Goal: Transaction & Acquisition: Purchase product/service

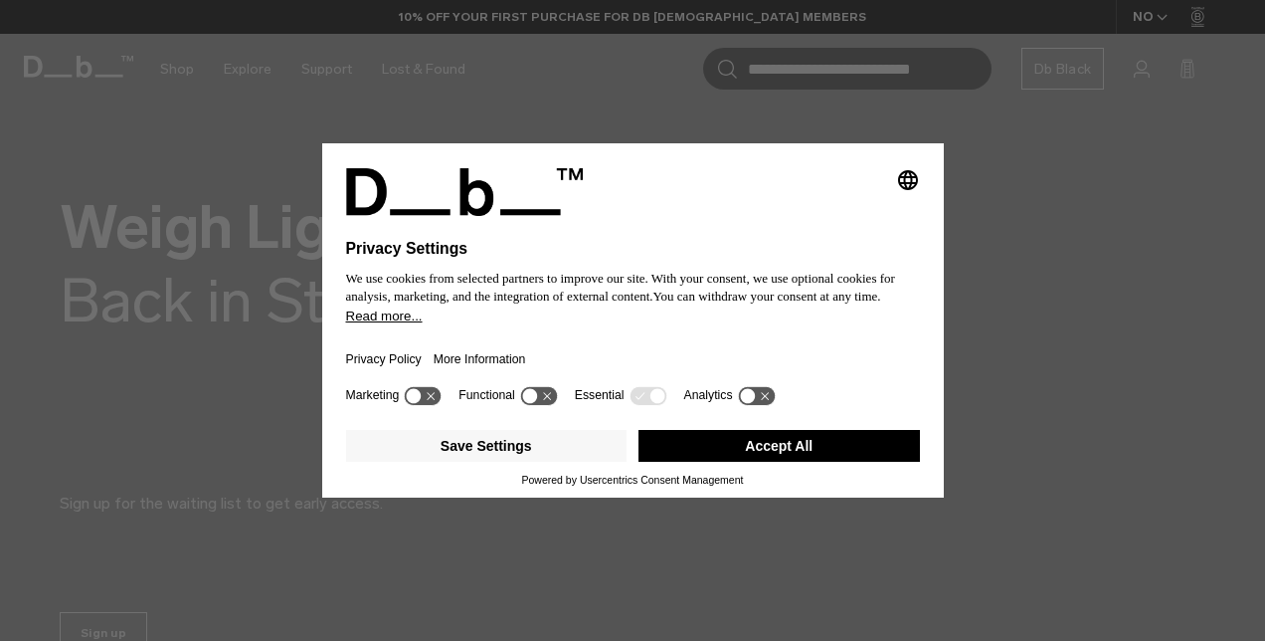
click at [908, 174] on icon "Select language" at bounding box center [908, 180] width 24 height 24
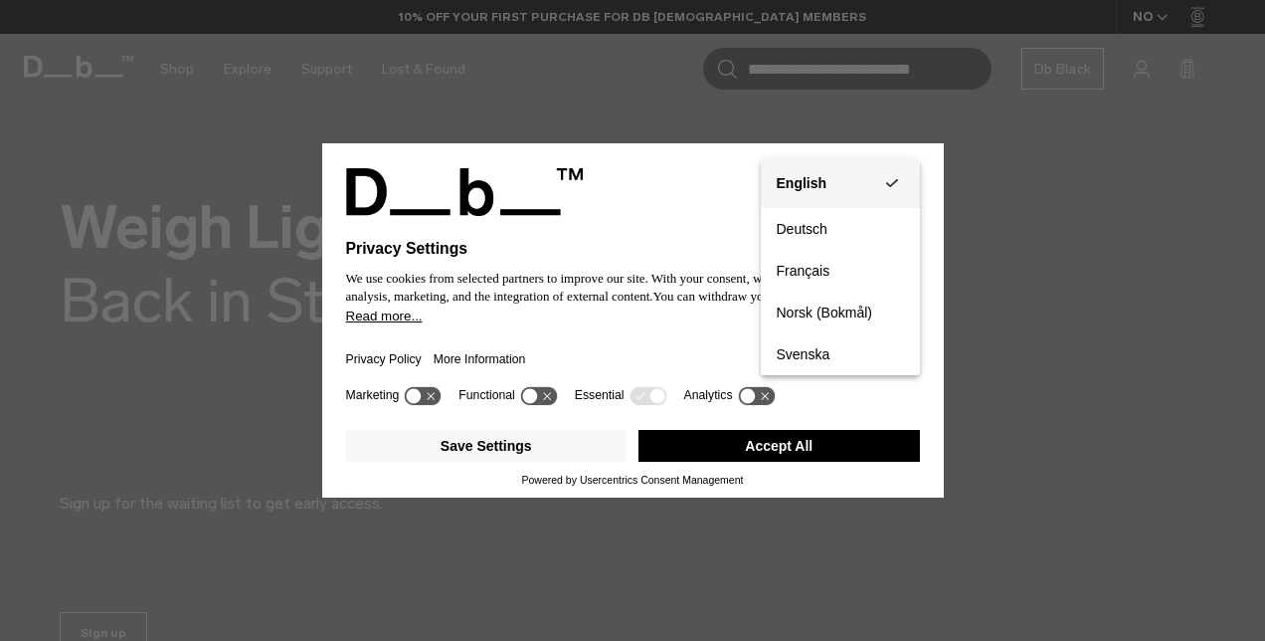
click at [821, 180] on div "English" at bounding box center [802, 183] width 51 height 18
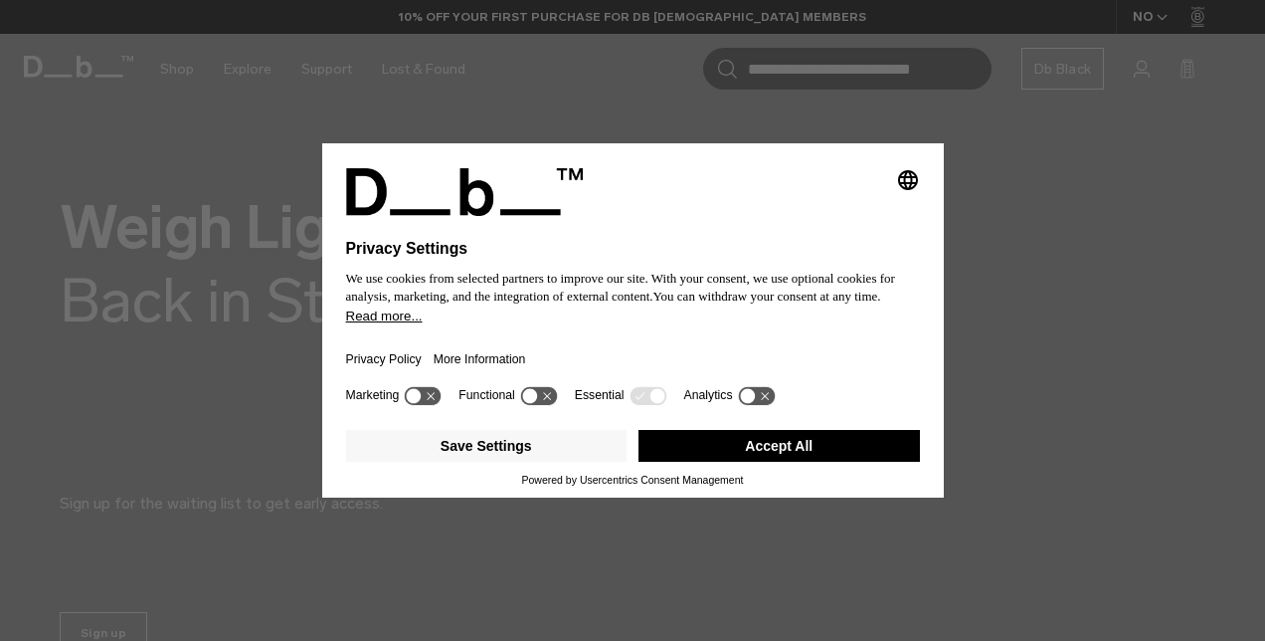
click at [1149, 12] on div "Selecting an option will immediately change the language Privacy Settings We us…" at bounding box center [632, 320] width 1265 height 641
click at [737, 460] on button "Accept All" at bounding box center [779, 446] width 281 height 32
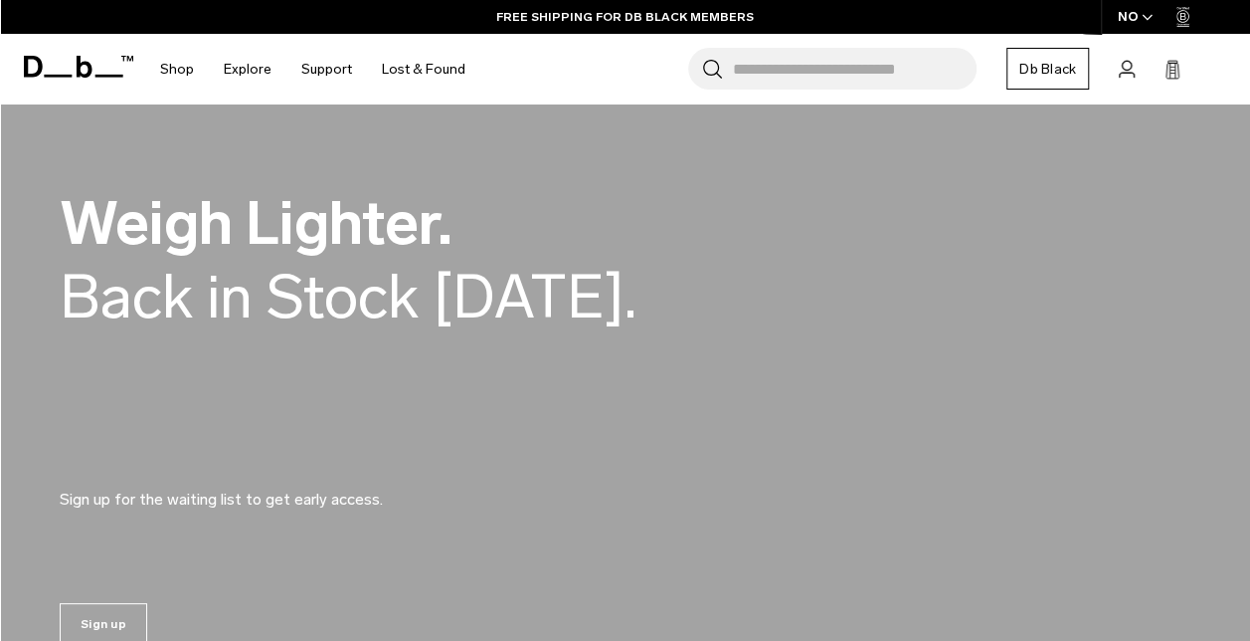
click at [1145, 15] on icon "button" at bounding box center [1147, 17] width 11 height 7
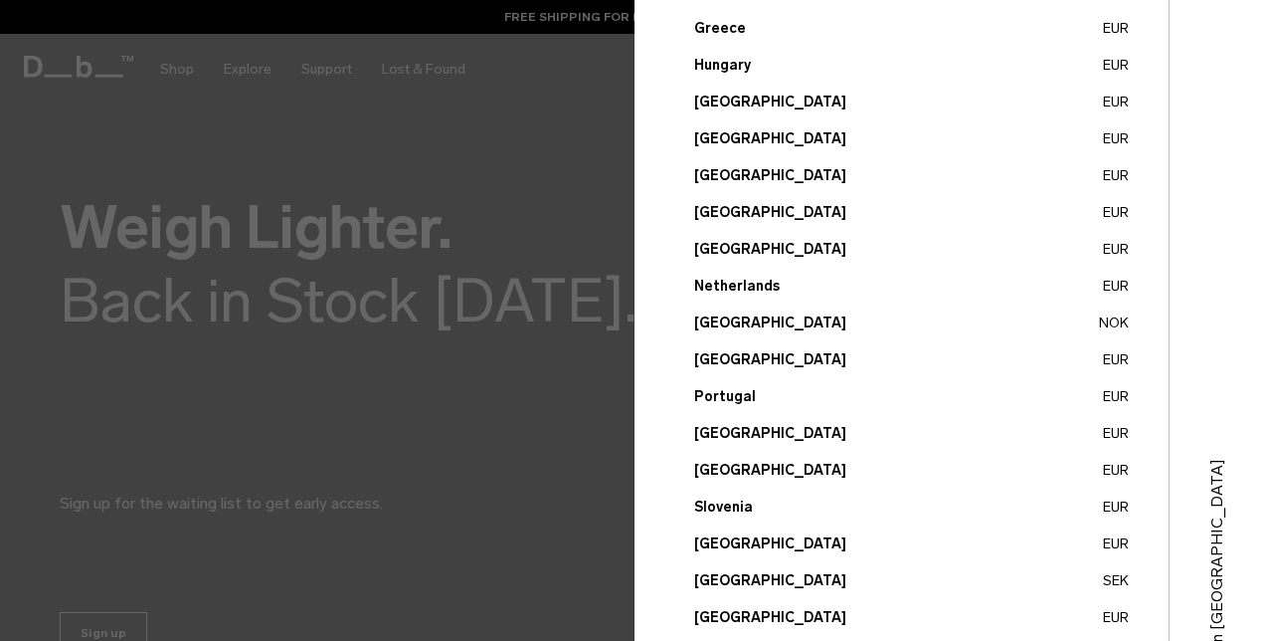
scroll to position [796, 0]
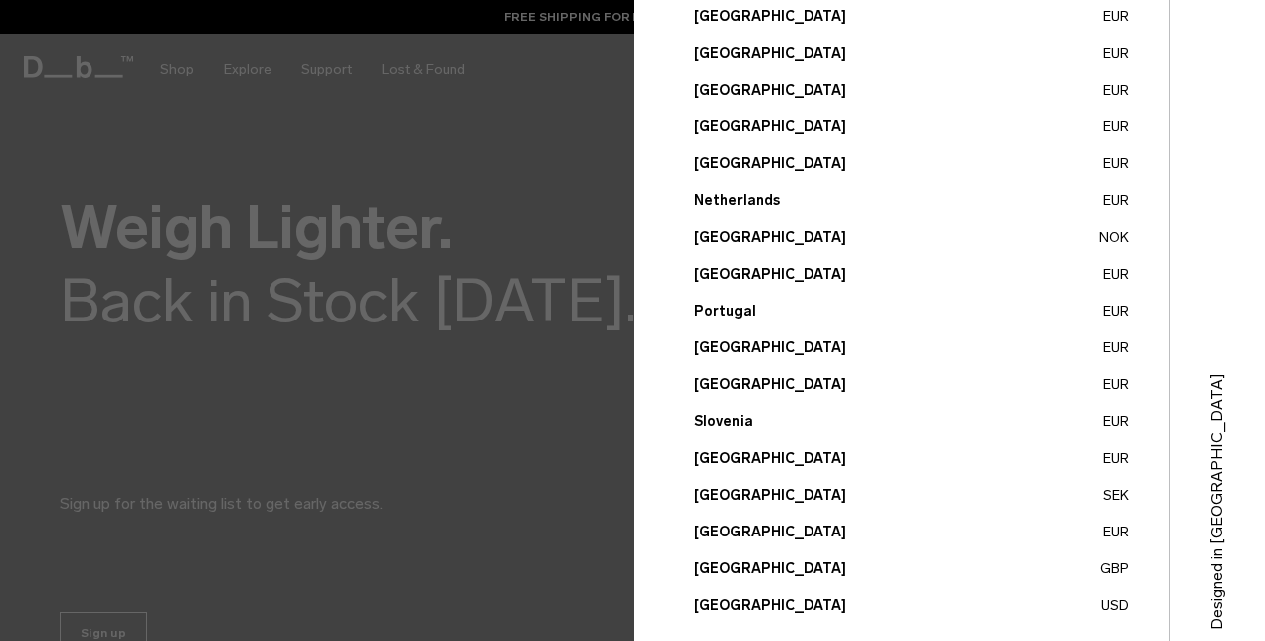
click at [766, 568] on button "United Kingdom GBP" at bounding box center [911, 568] width 435 height 21
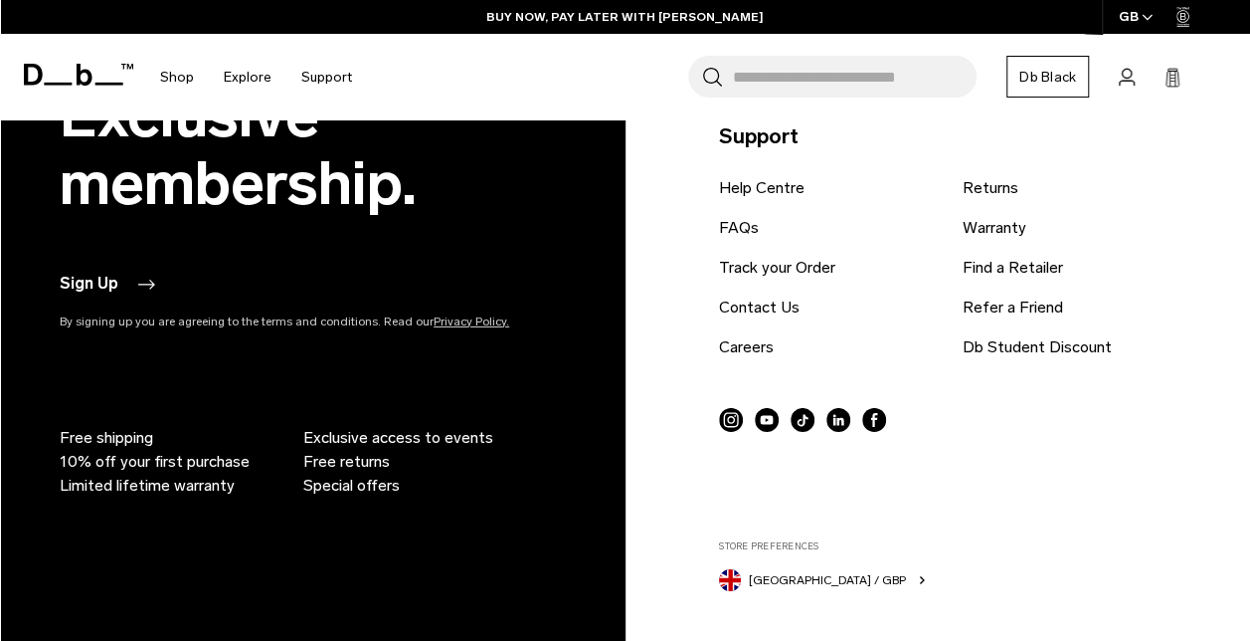
scroll to position [3145, 0]
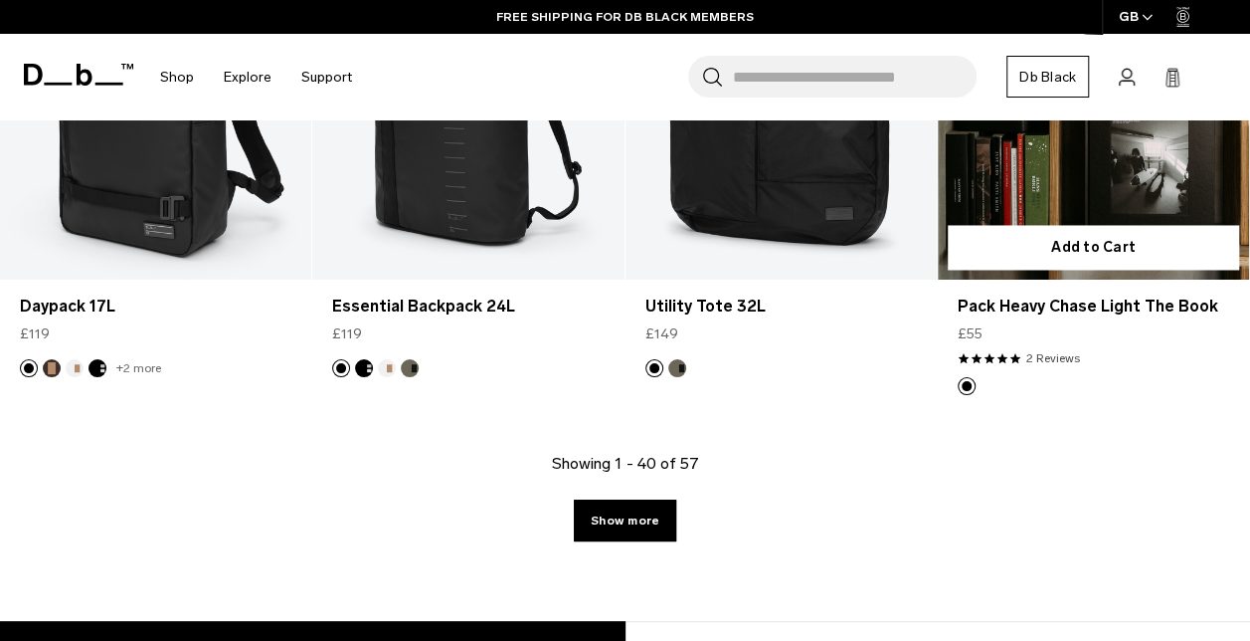
scroll to position [5471, 0]
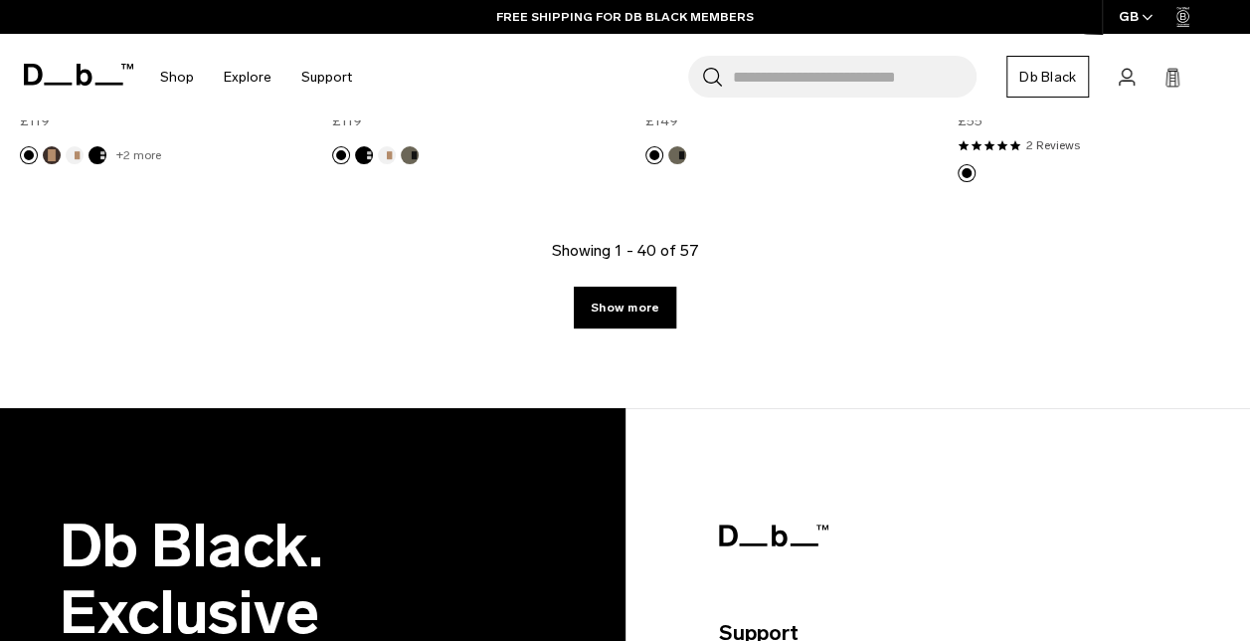
drag, startPoint x: 624, startPoint y: 325, endPoint x: 712, endPoint y: 329, distance: 88.6
click at [624, 325] on link "Show more" at bounding box center [625, 307] width 102 height 42
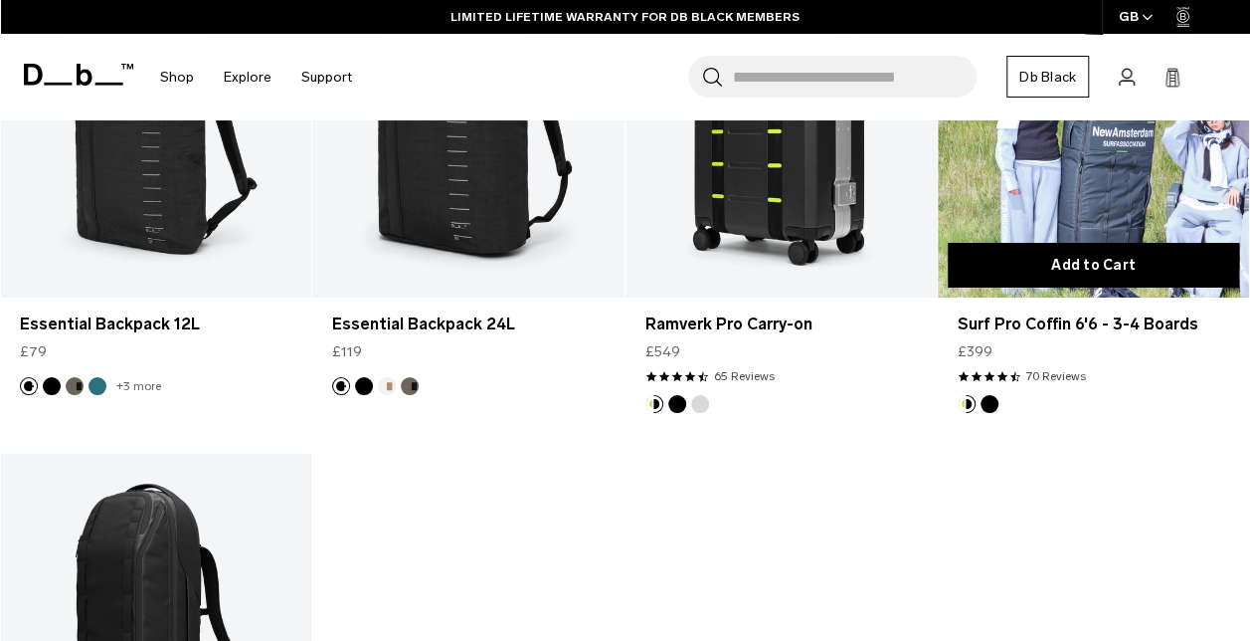
scroll to position [7530, 0]
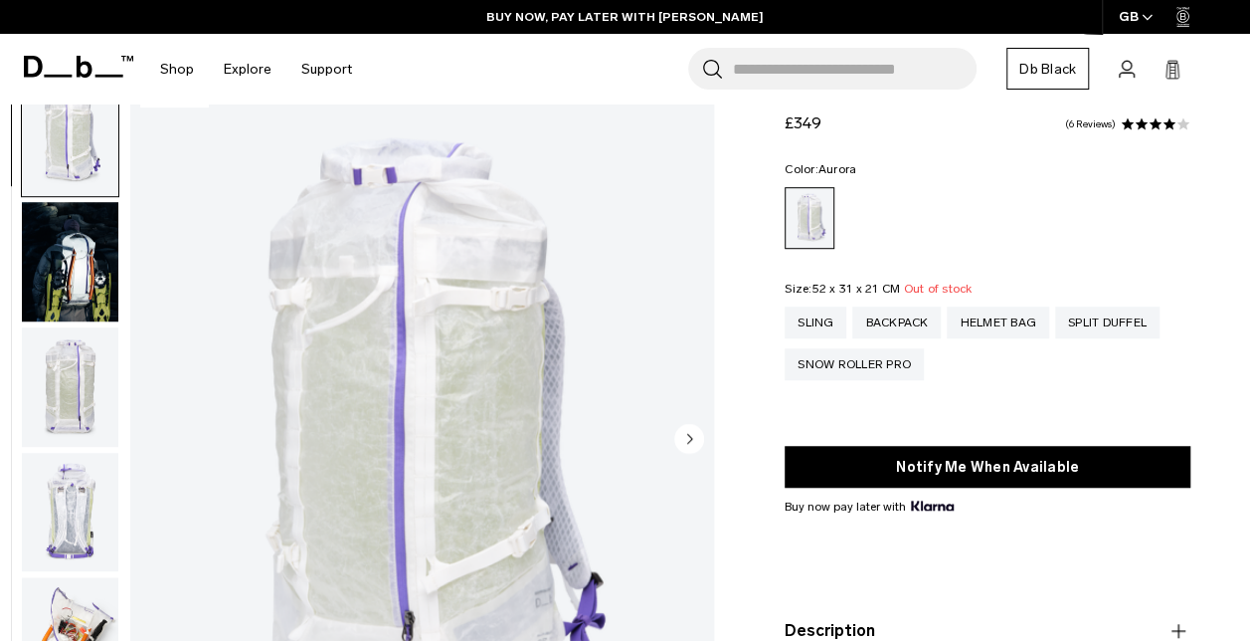
scroll to position [398, 0]
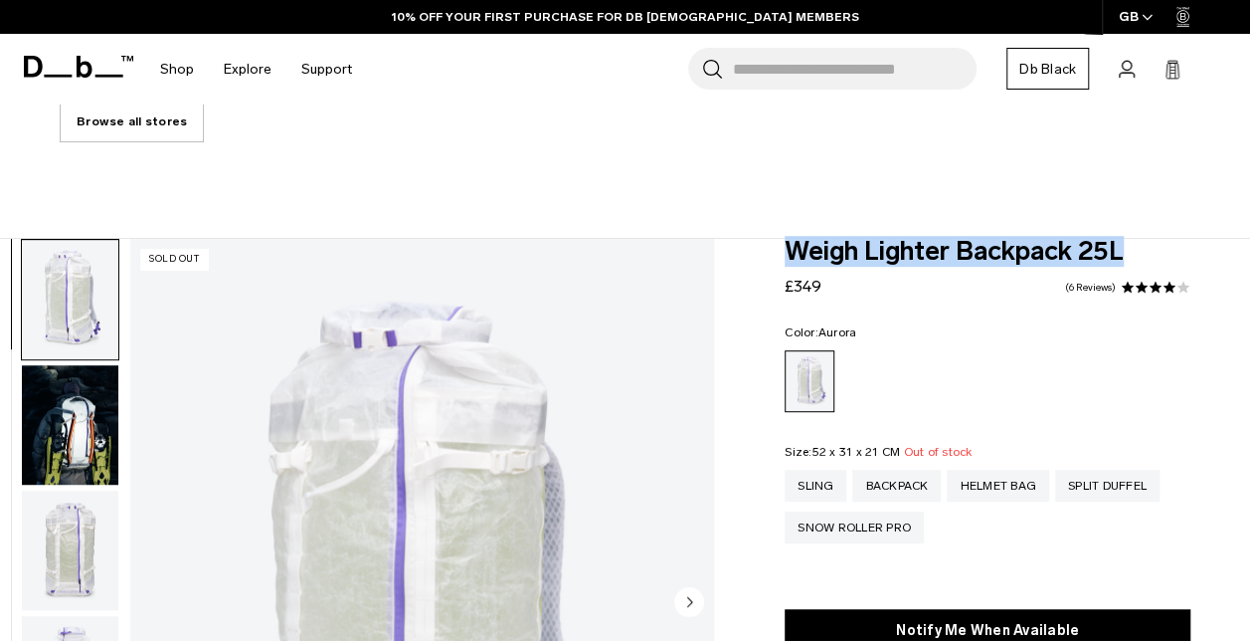
drag, startPoint x: 773, startPoint y: 255, endPoint x: 1138, endPoint y: 265, distance: 365.2
click at [1138, 265] on div "Weigh Lighter Backpack 25L £349 4.0 star rating 6 Reviews Color: Aurora Out of …" at bounding box center [987, 605] width 525 height 732
drag, startPoint x: 1138, startPoint y: 265, endPoint x: 1040, endPoint y: 252, distance: 98.3
copy span "Weigh Lighter Backpack 25L"
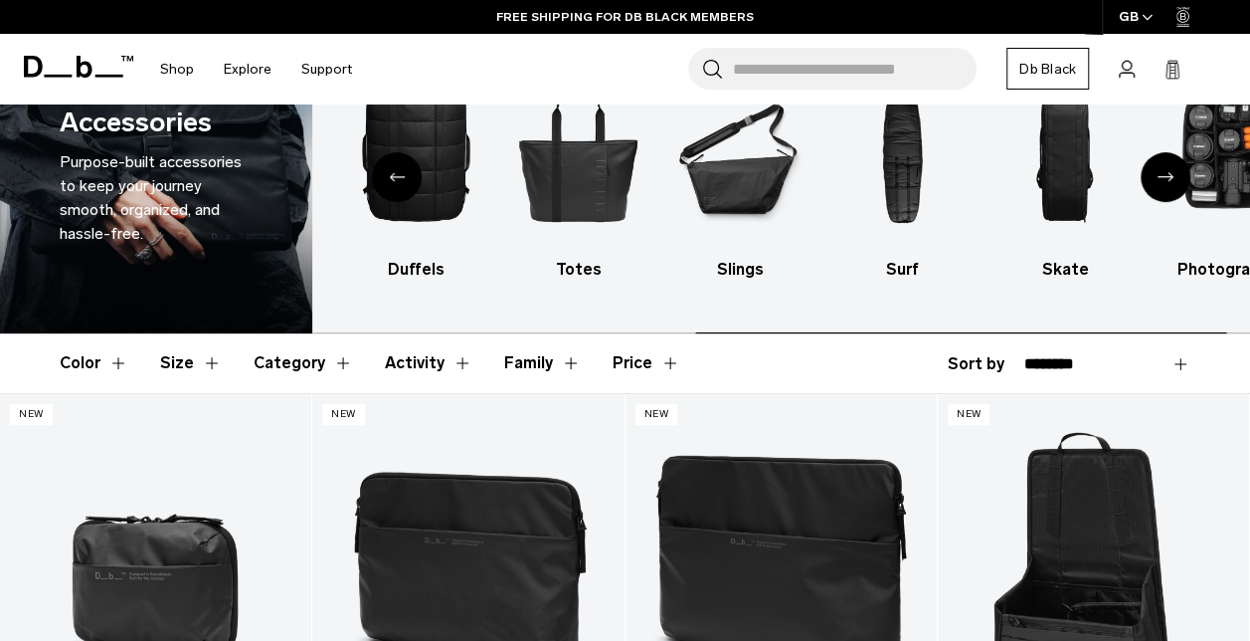
scroll to position [199, 0]
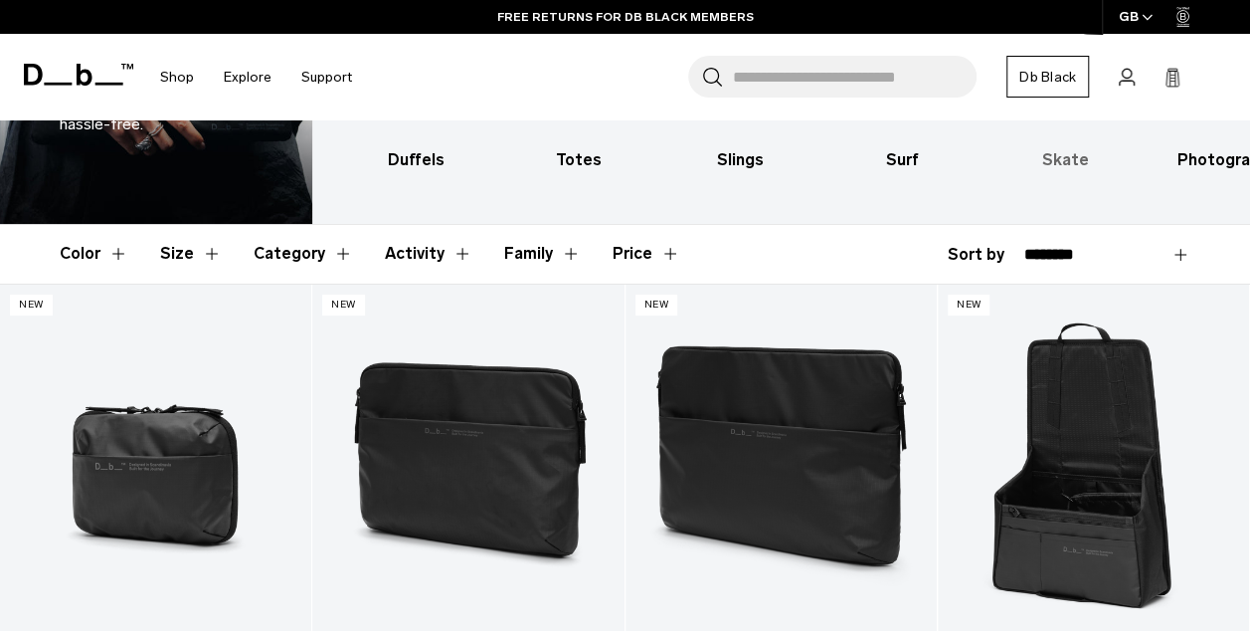
click at [1068, 148] on h3 "Skate" at bounding box center [1065, 160] width 127 height 24
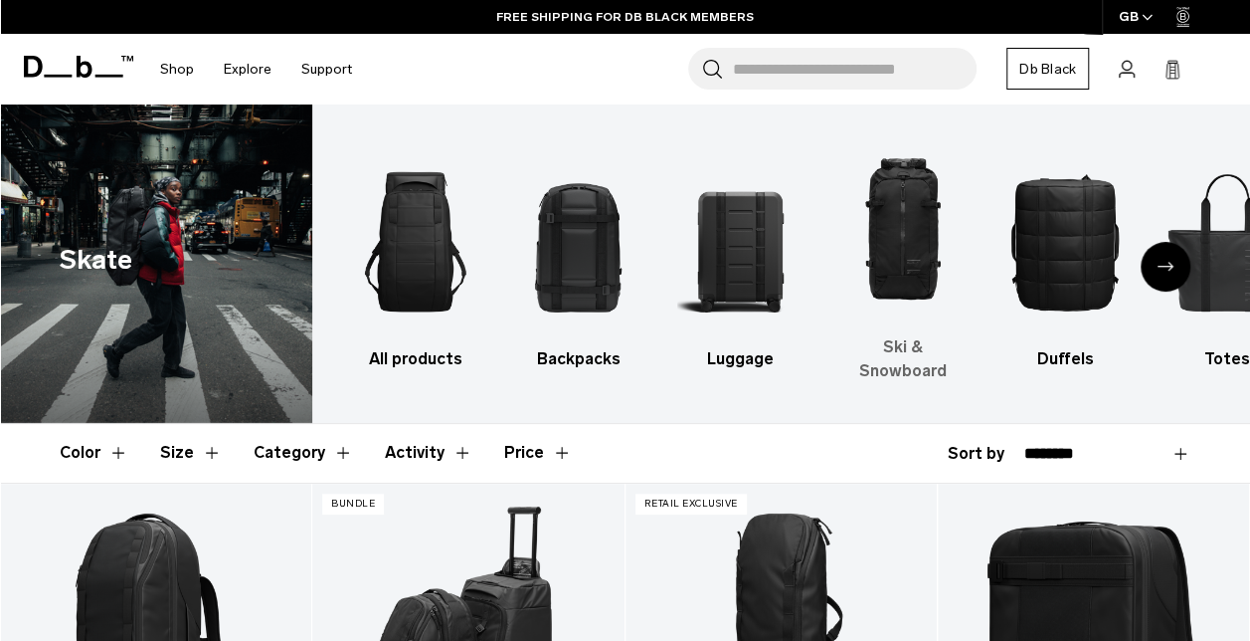
click at [918, 346] on h3 "Ski & Snowboard" at bounding box center [902, 359] width 127 height 48
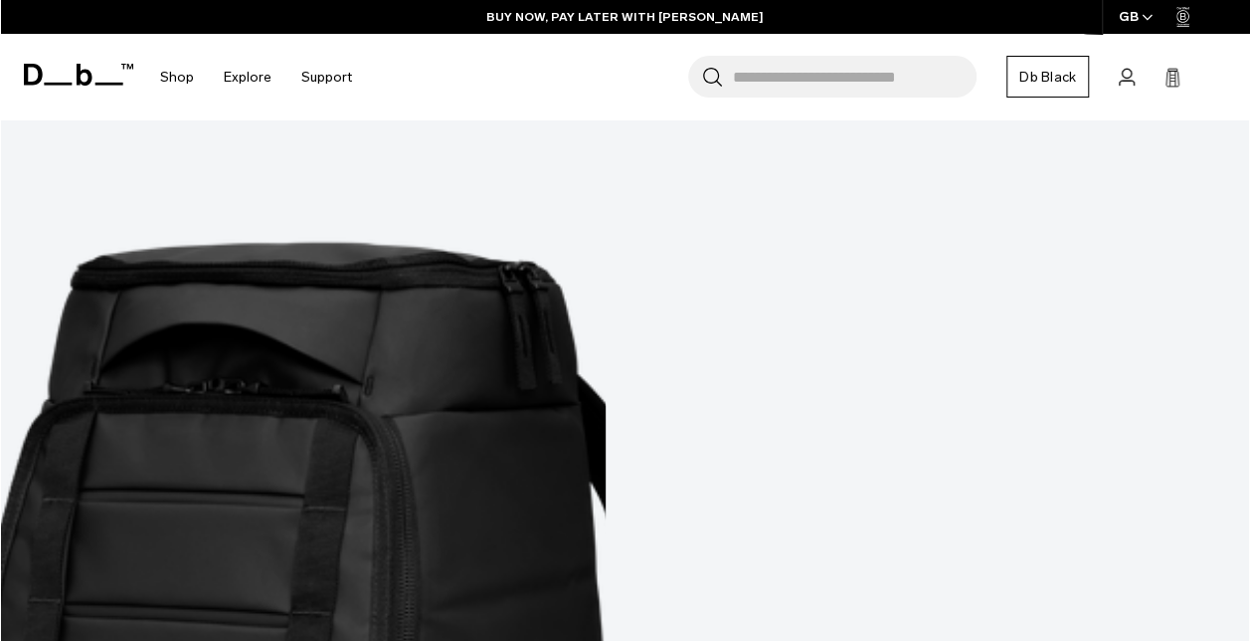
scroll to position [5272, 0]
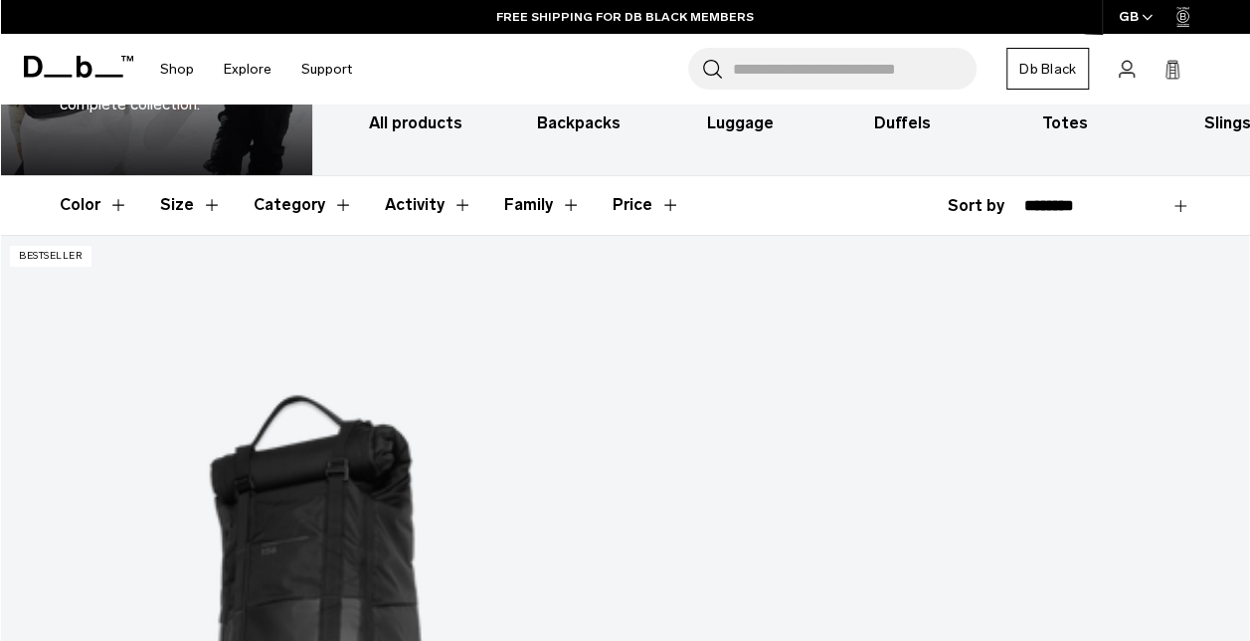
scroll to position [323, 0]
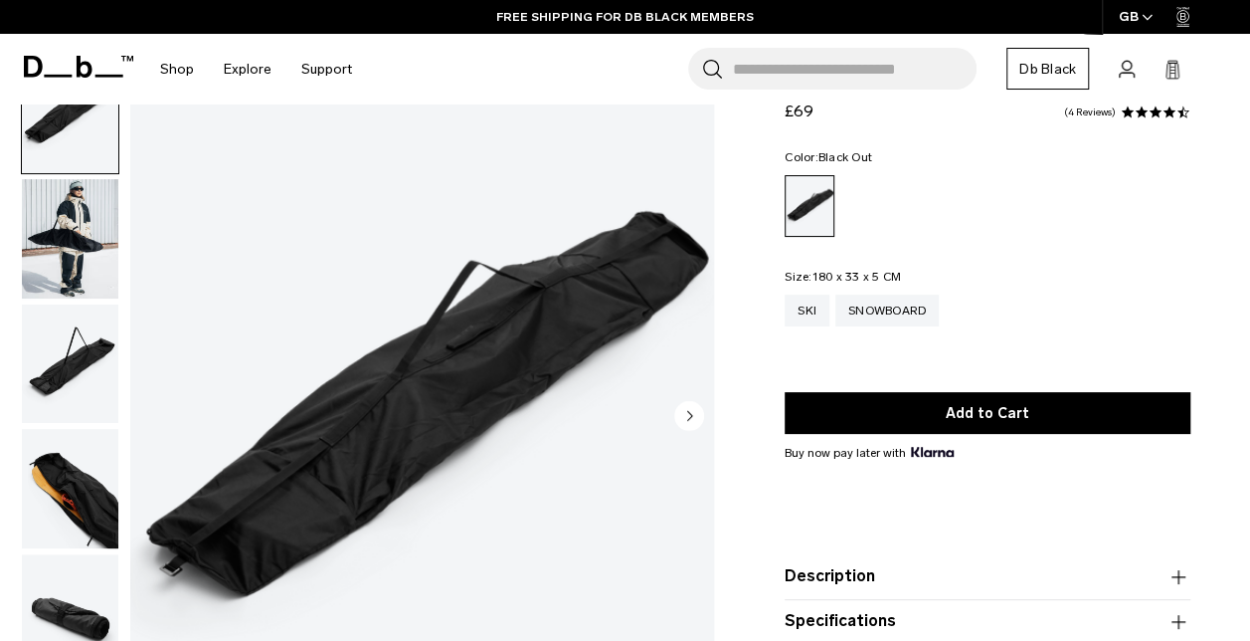
scroll to position [99, 0]
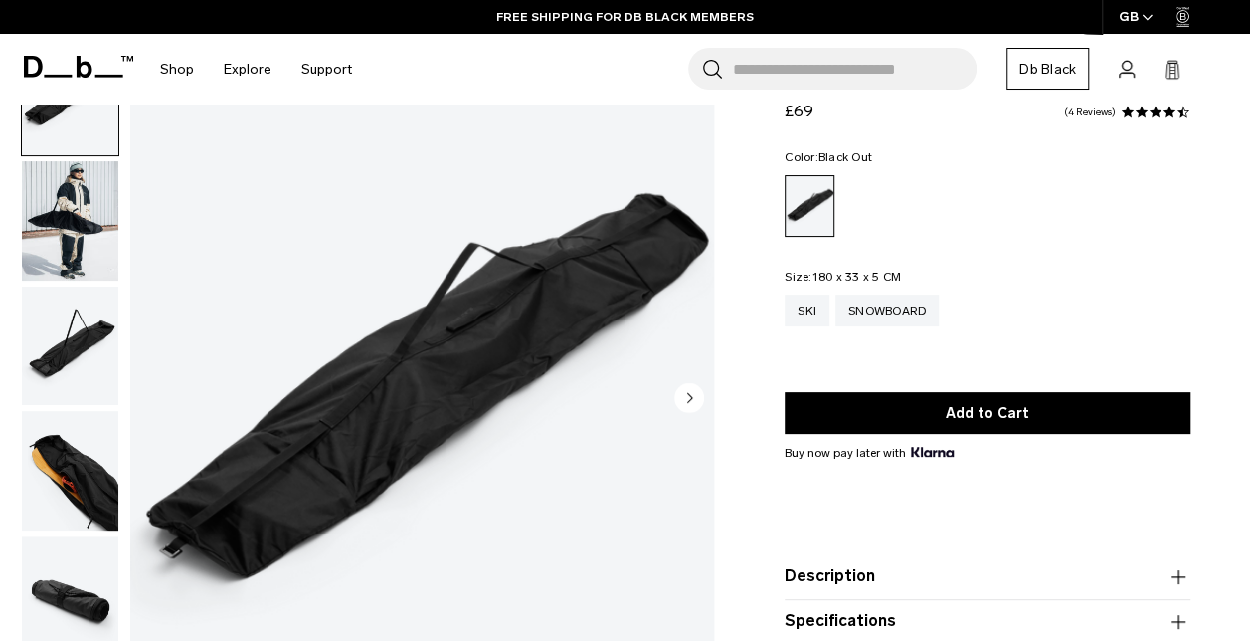
click at [80, 467] on img "button" at bounding box center [70, 470] width 96 height 119
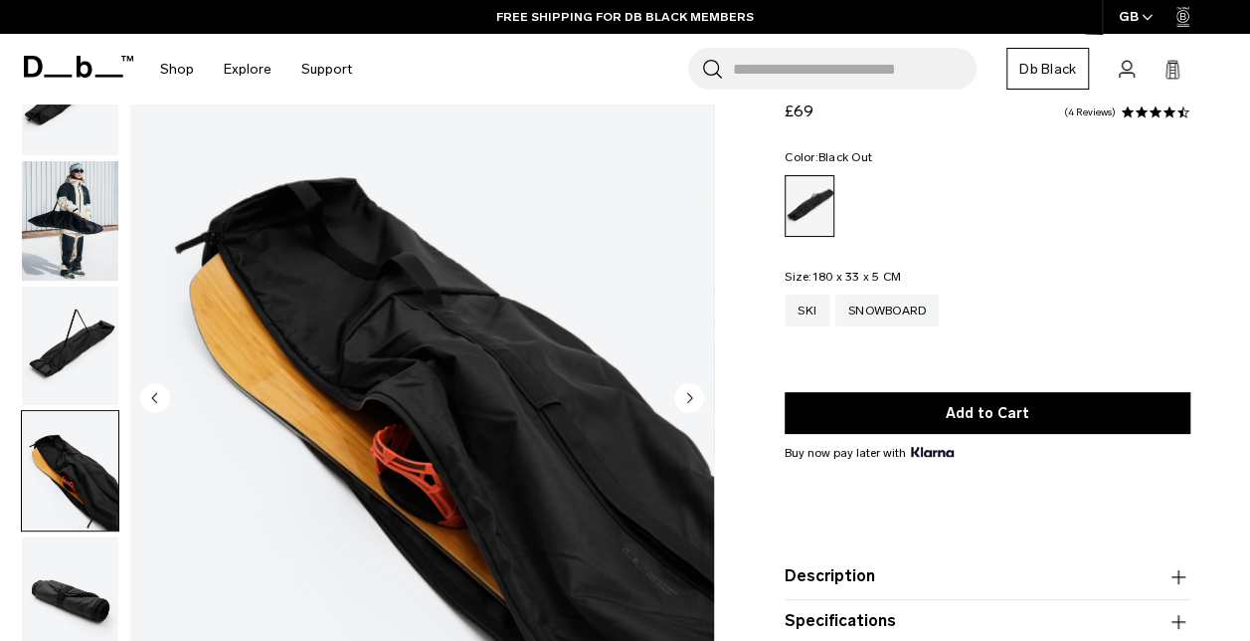
click at [99, 313] on img "button" at bounding box center [70, 345] width 96 height 119
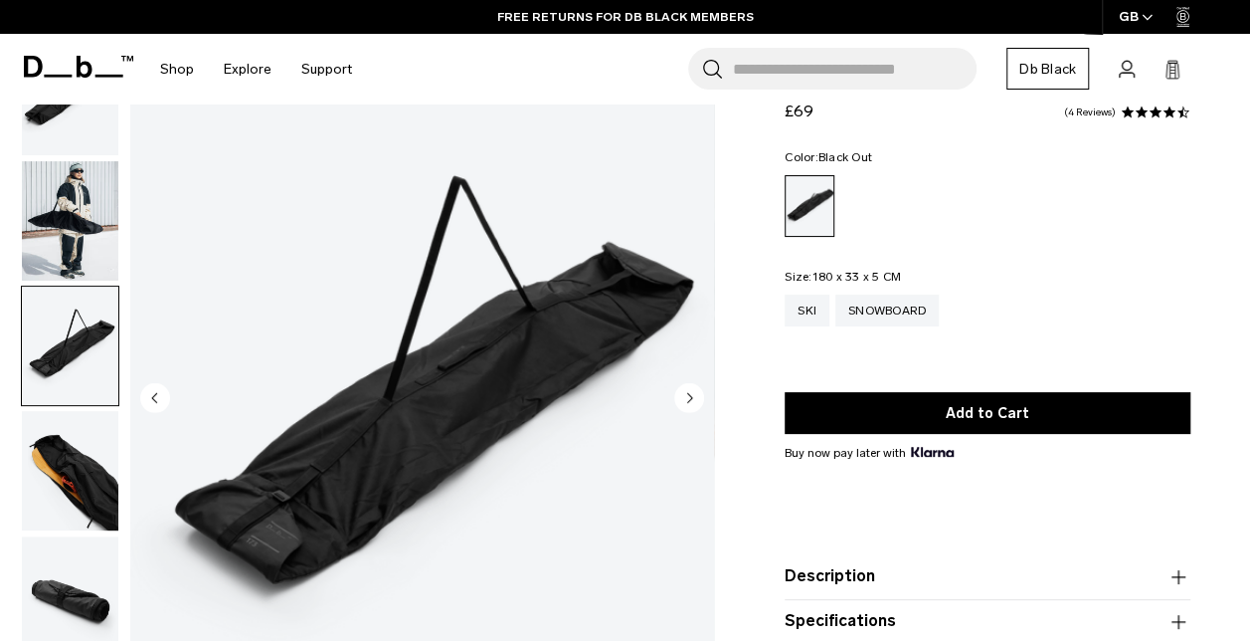
click at [87, 593] on img "button" at bounding box center [70, 595] width 96 height 119
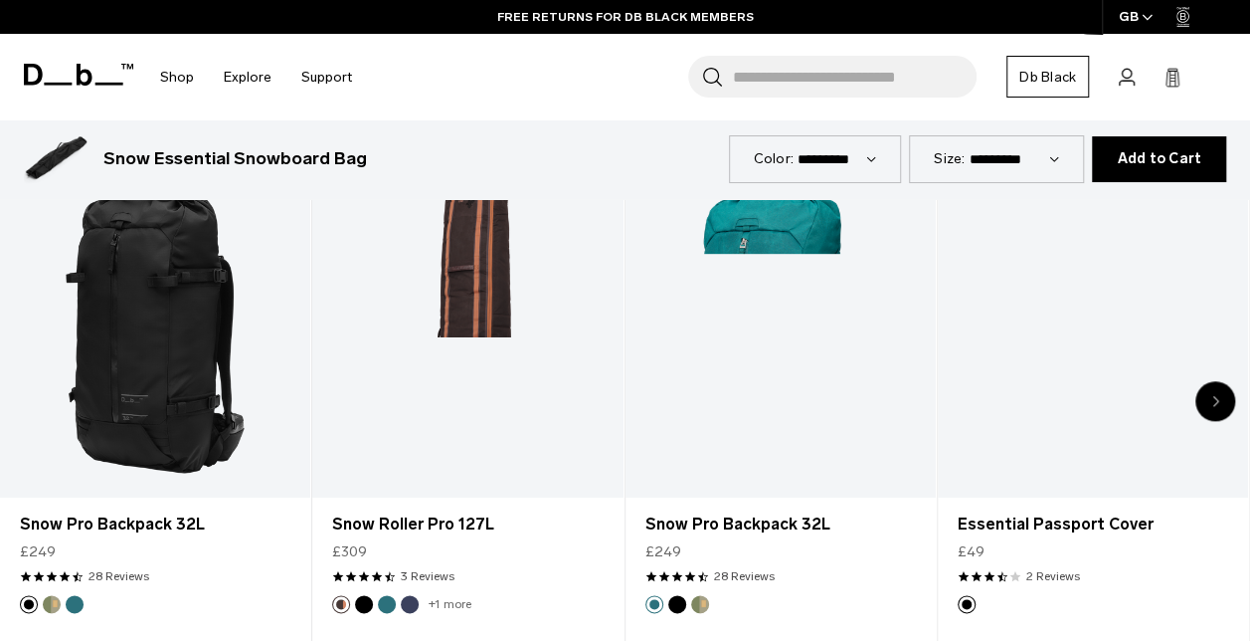
scroll to position [1094, 0]
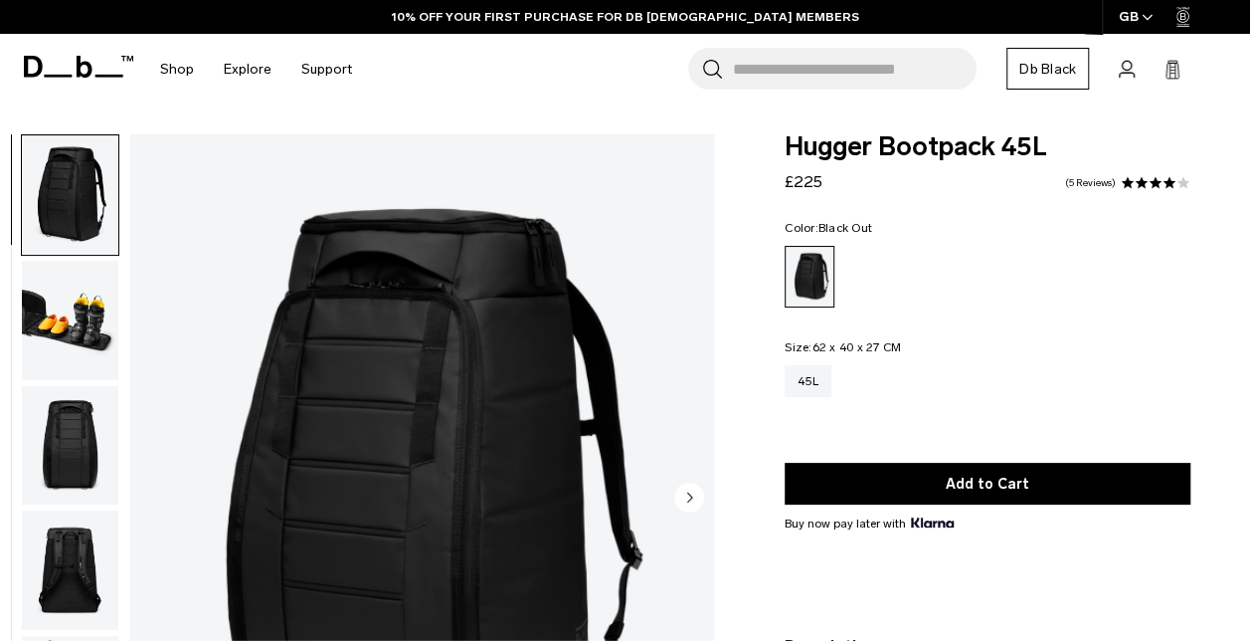
click at [76, 473] on img "button" at bounding box center [70, 445] width 96 height 119
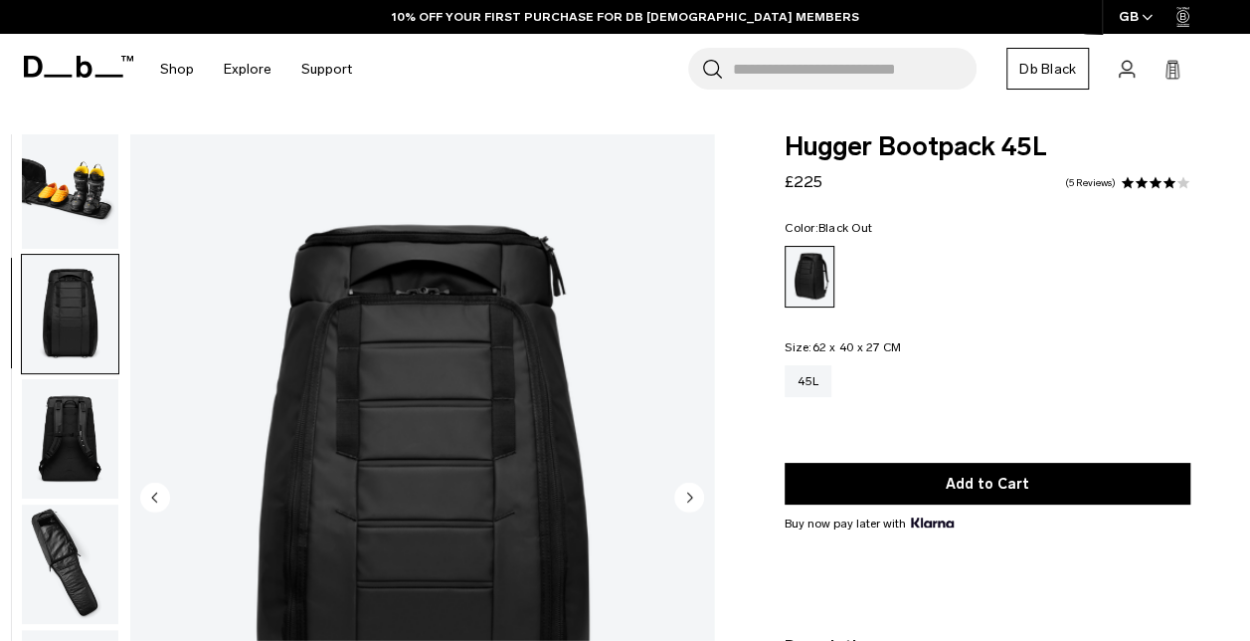
scroll to position [251, 0]
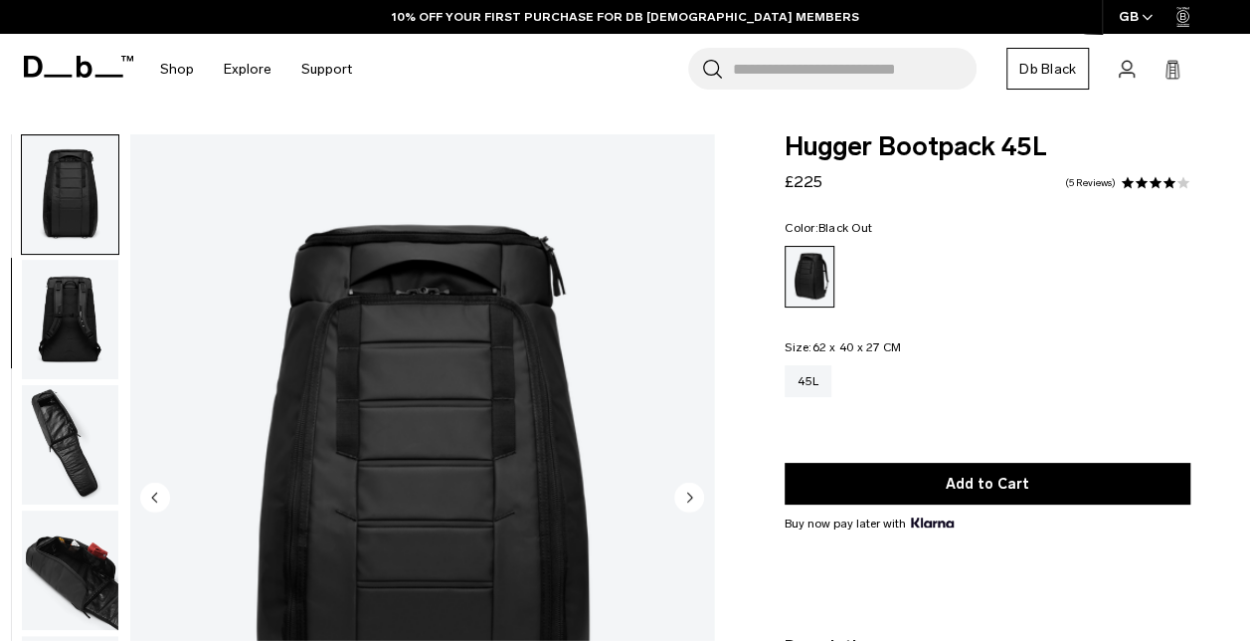
click at [78, 326] on img "button" at bounding box center [70, 319] width 96 height 119
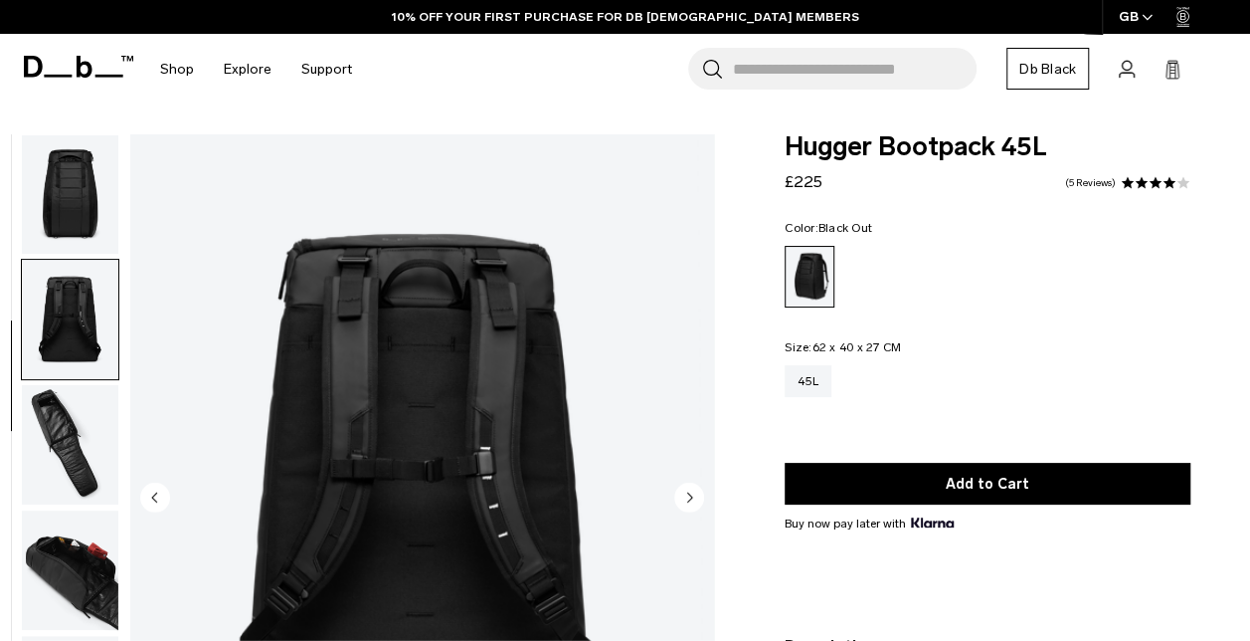
scroll to position [376, 0]
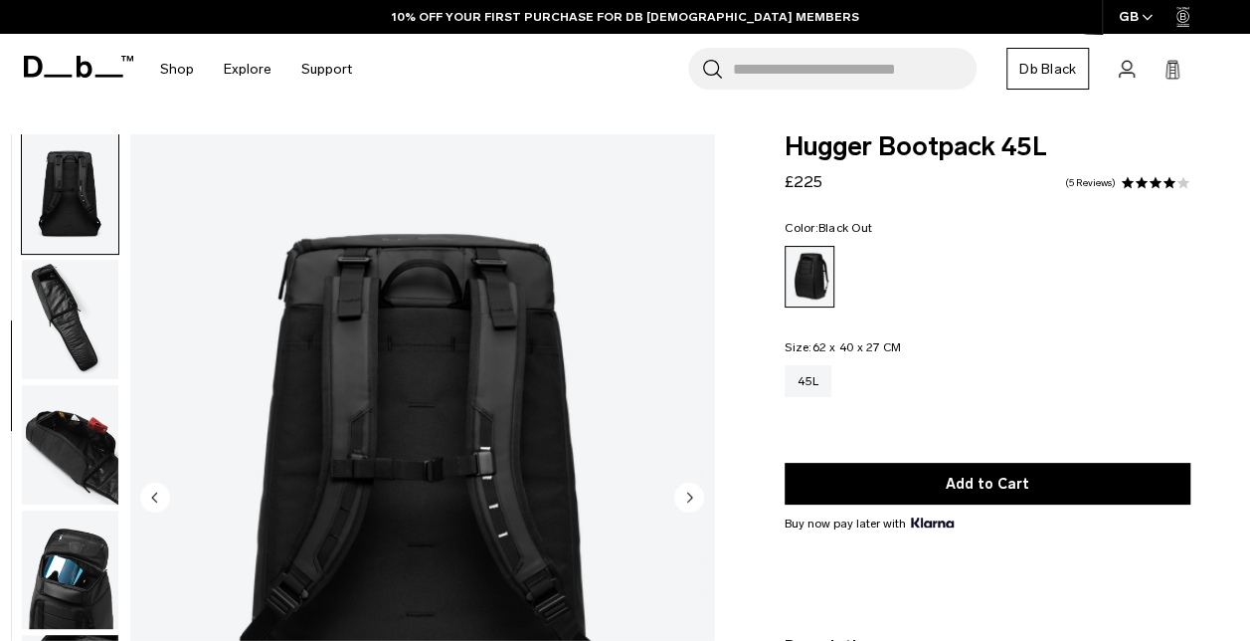
click at [56, 598] on img "button" at bounding box center [70, 569] width 96 height 119
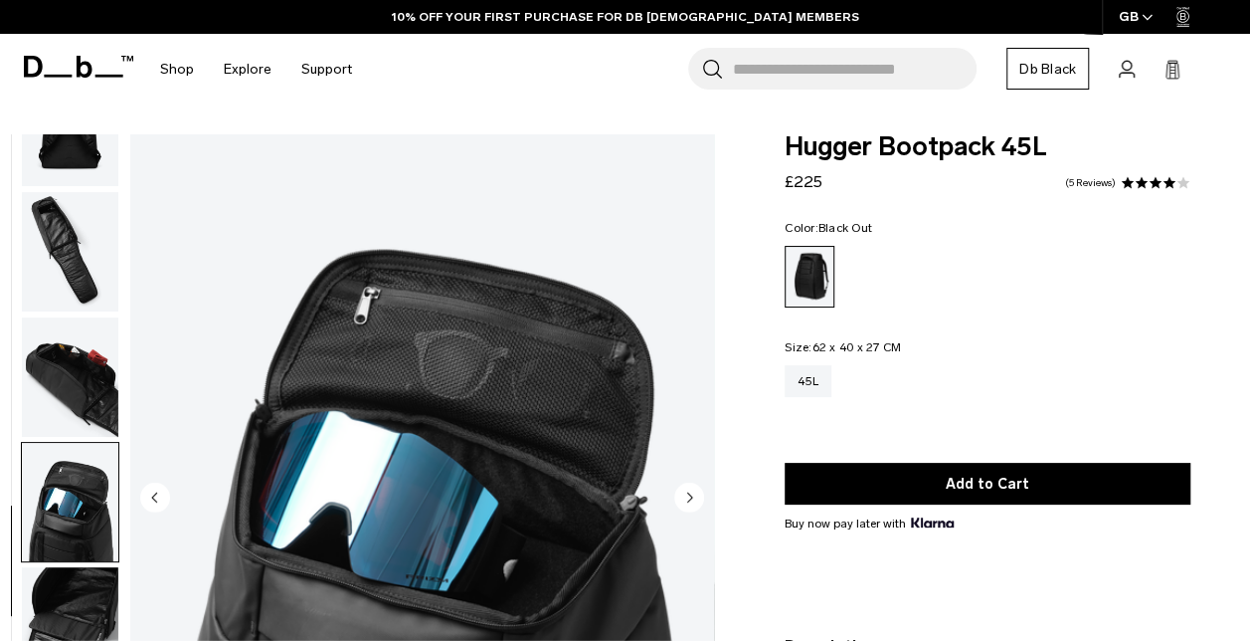
scroll to position [645, 0]
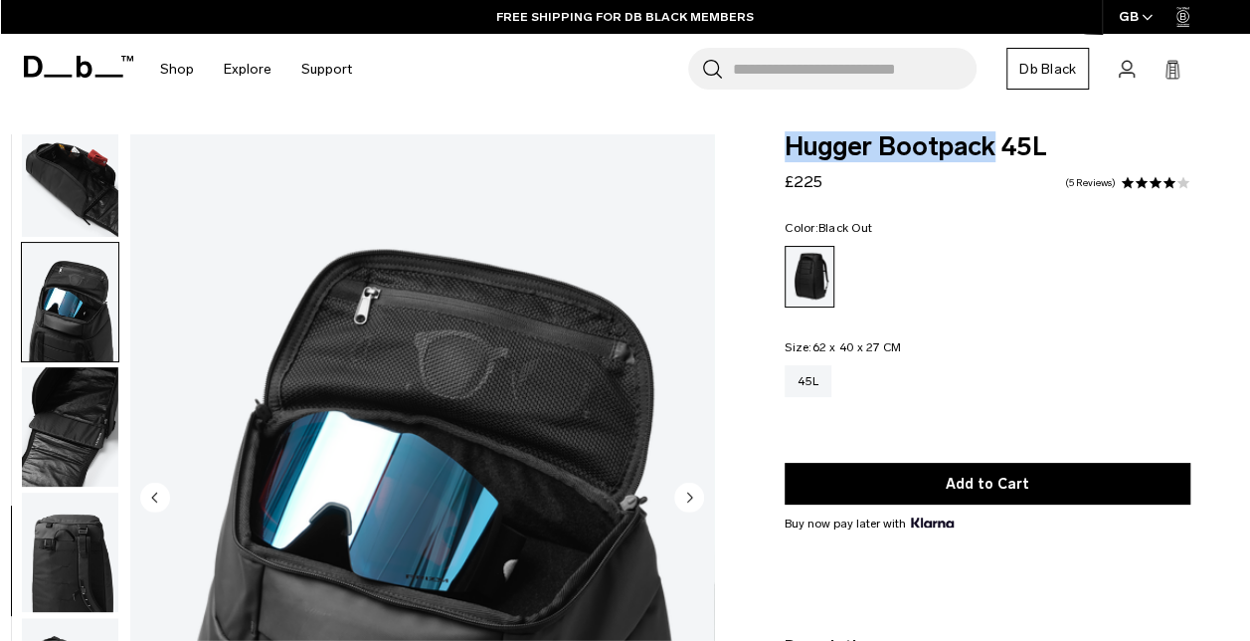
drag, startPoint x: 811, startPoint y: 143, endPoint x: 989, endPoint y: 138, distance: 178.1
click at [989, 138] on div "Hugger Bootpack 45L £225 3.8 star rating 5 Reviews Color: Black Out Out of stoc…" at bounding box center [987, 479] width 525 height 690
drag, startPoint x: 989, startPoint y: 138, endPoint x: 935, endPoint y: 147, distance: 54.5
